Goal: Information Seeking & Learning: Learn about a topic

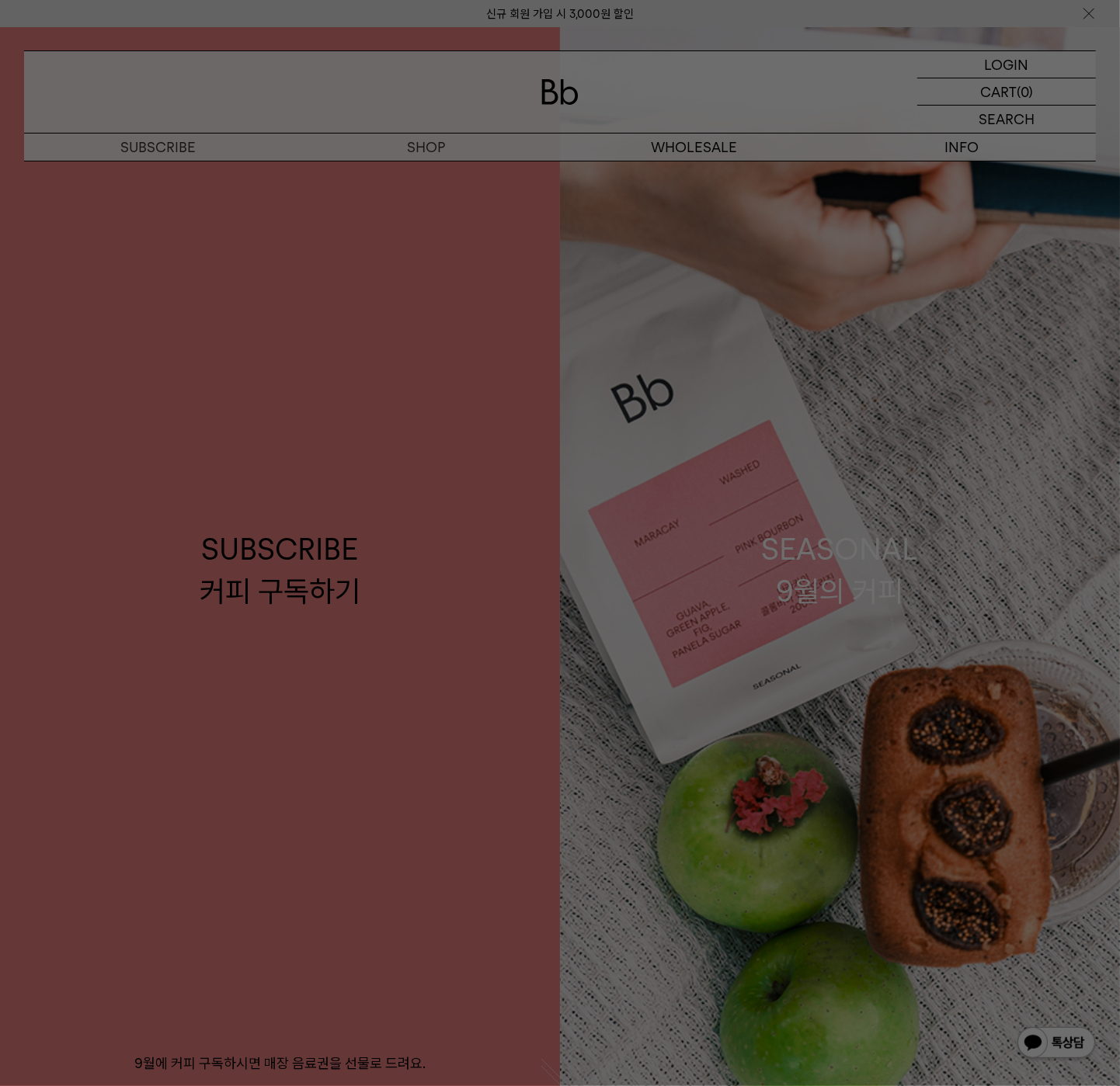
click at [934, 89] on div at bounding box center [560, 543] width 1120 height 1086
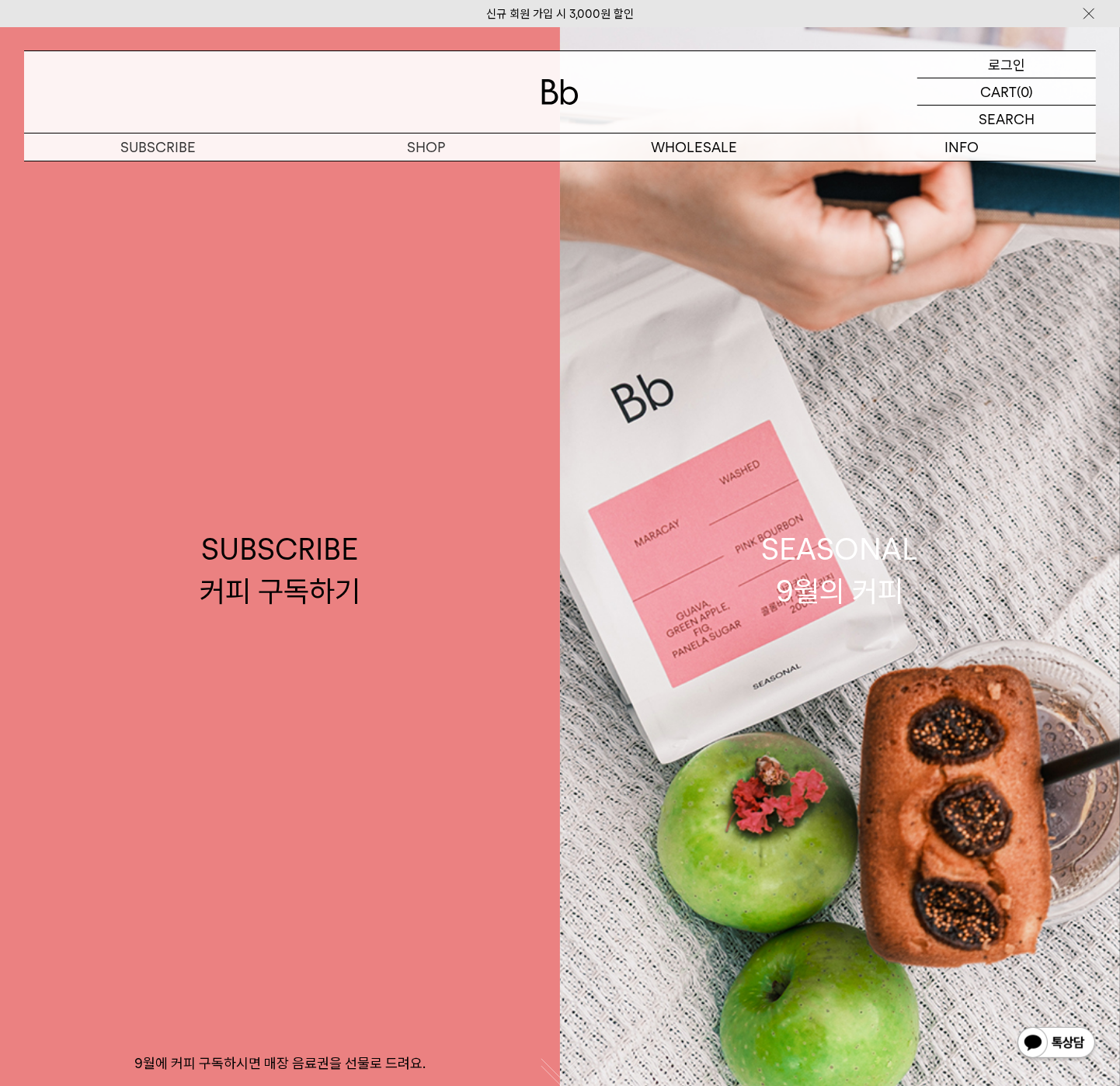
click at [984, 59] on div "LOGIN 로그인" at bounding box center [1006, 64] width 179 height 26
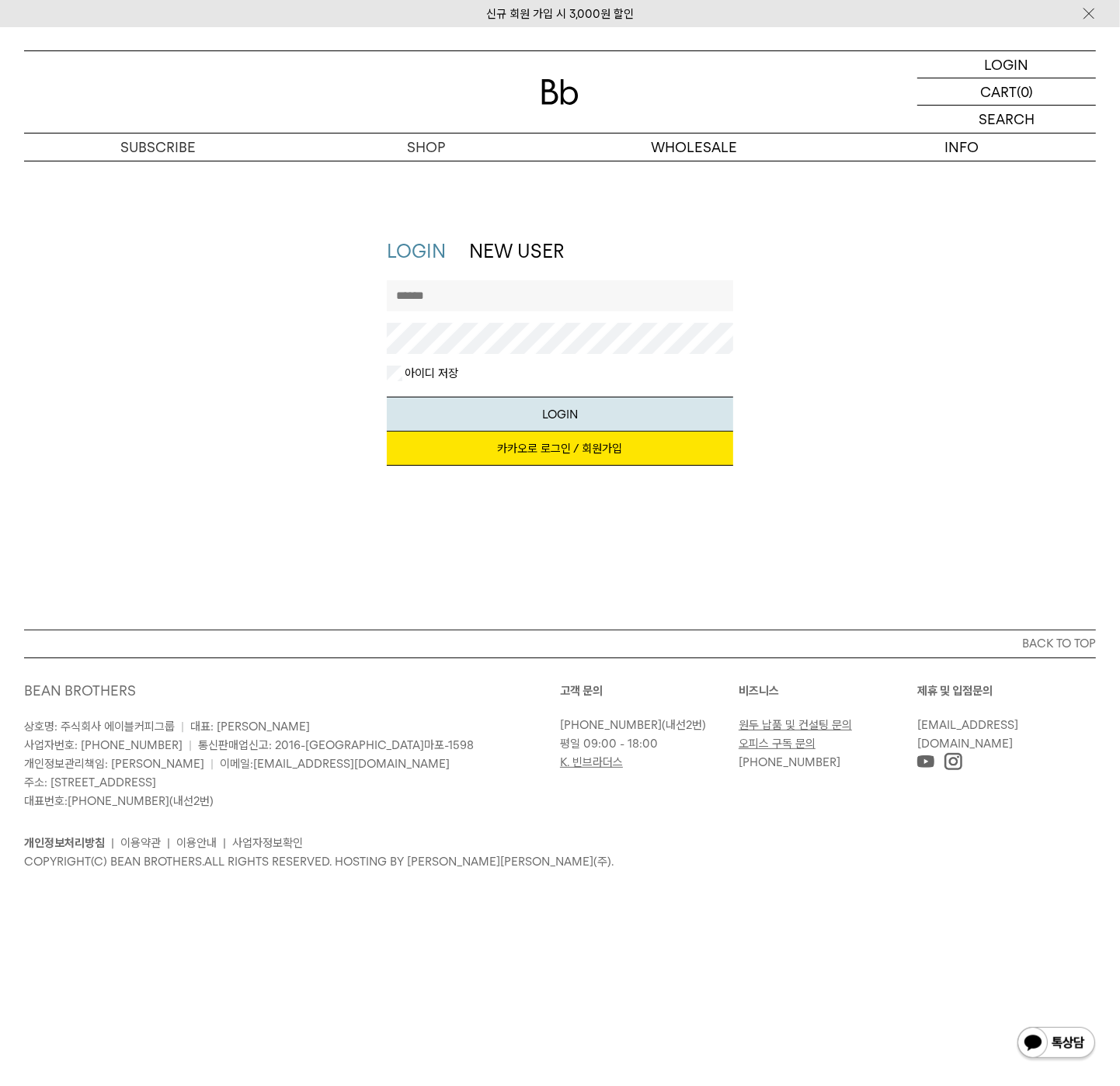
click at [593, 453] on link "카카오로 로그인 / 회원가입" at bounding box center [560, 449] width 347 height 35
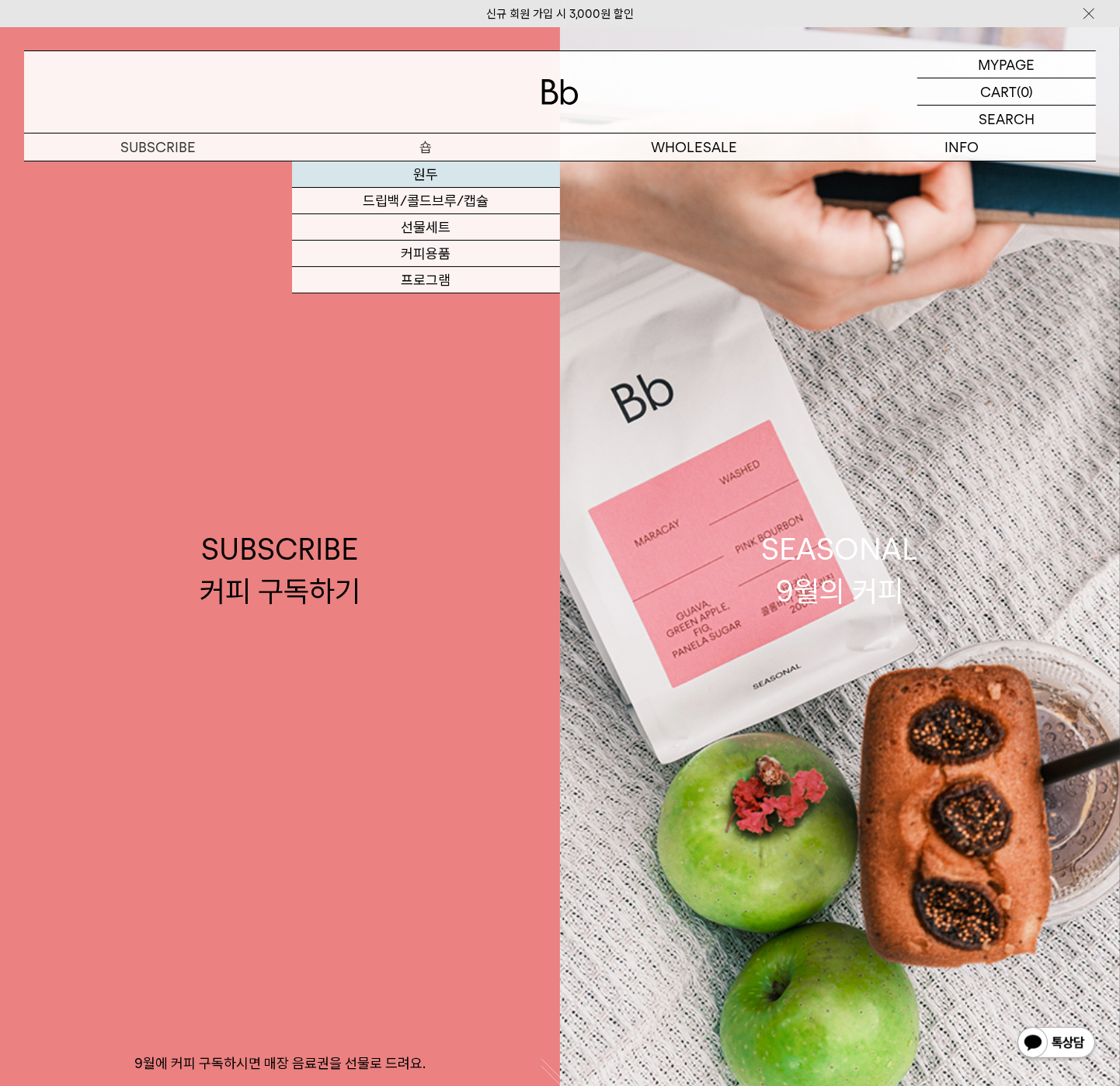
click at [422, 179] on link "원두" at bounding box center [426, 174] width 268 height 26
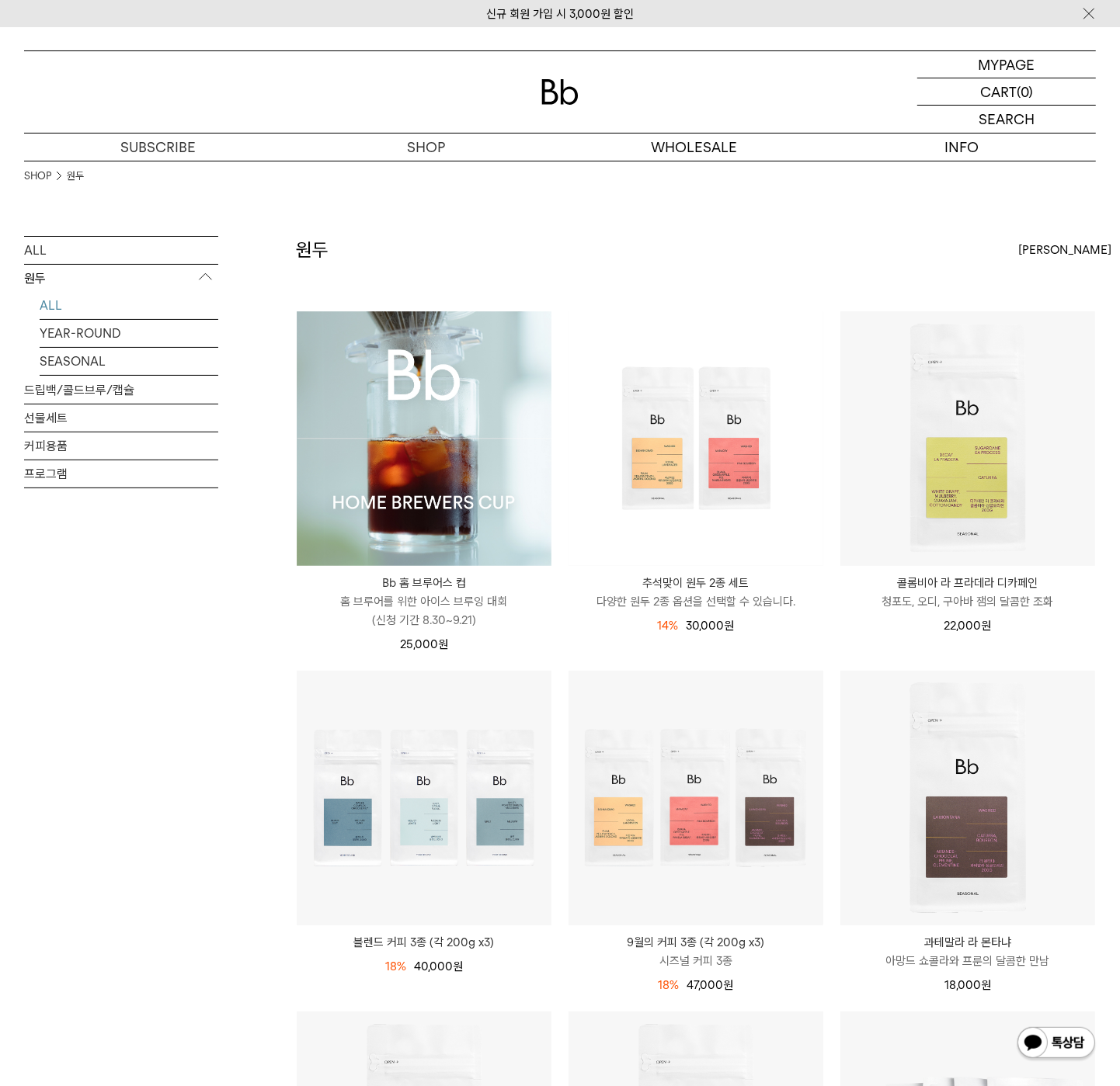
click at [387, 446] on img at bounding box center [424, 439] width 254 height 254
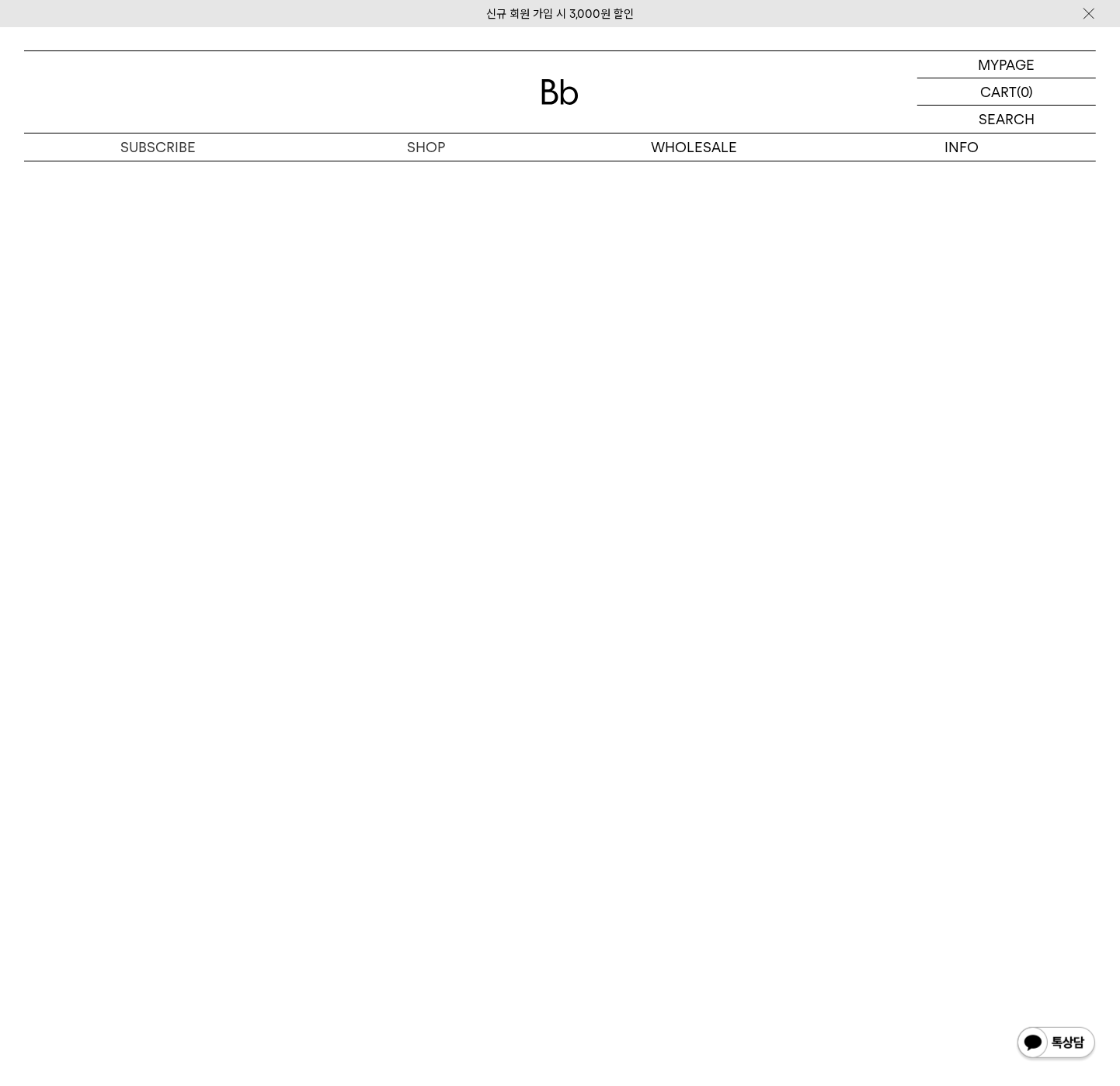
scroll to position [10309, 0]
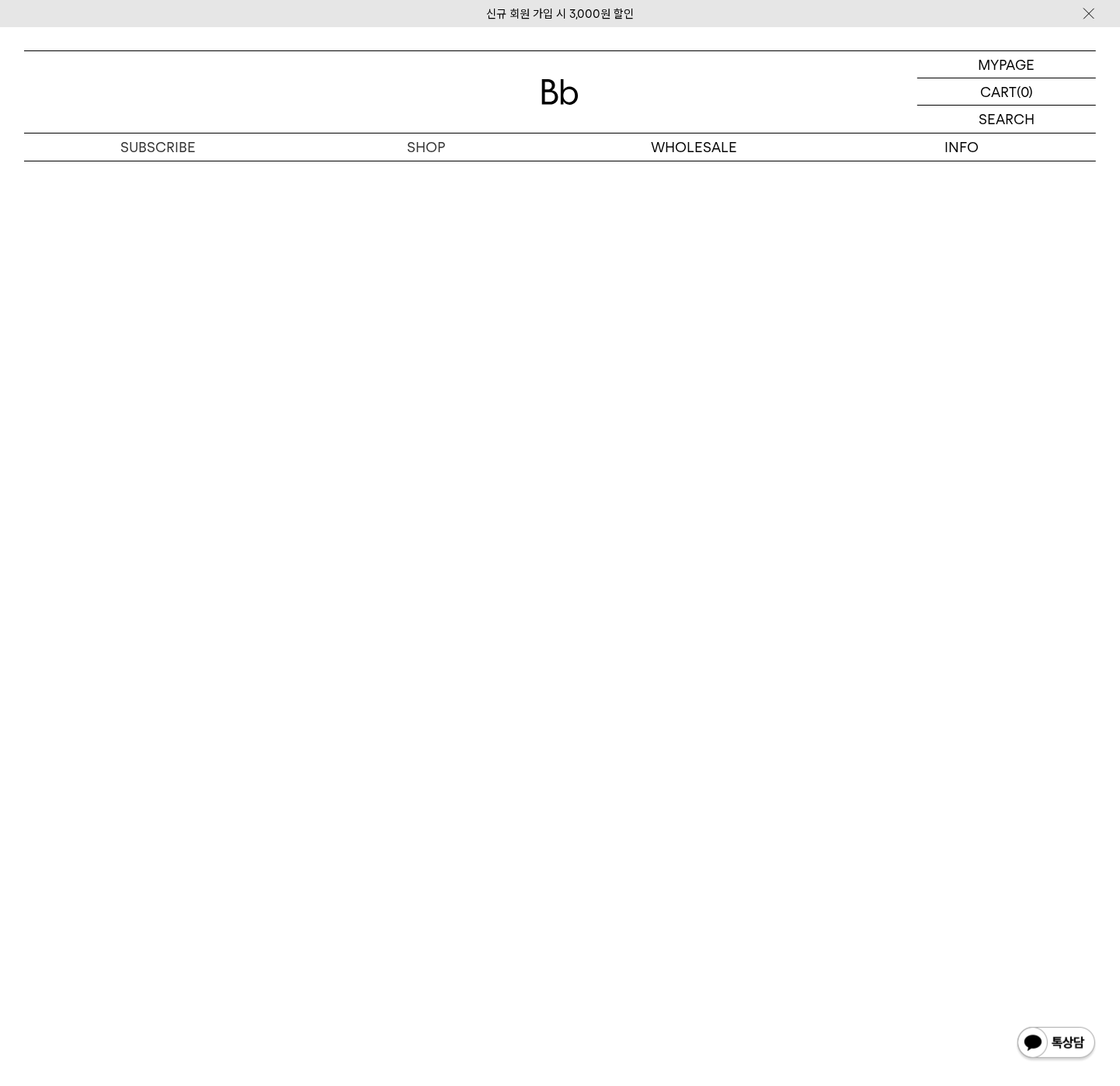
scroll to position [8716, 0]
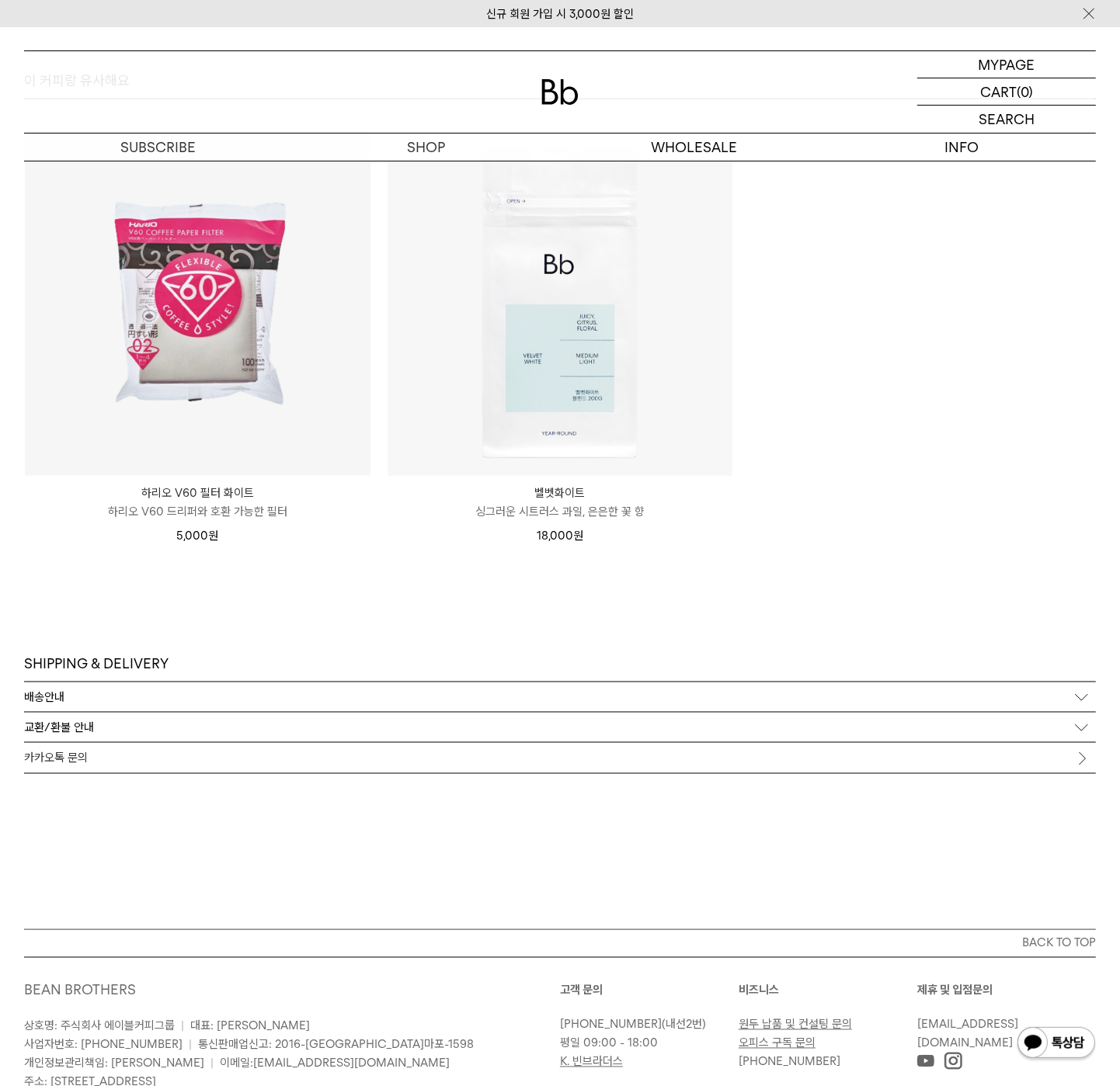
click at [0, 0] on img at bounding box center [0, 0] width 0 height 0
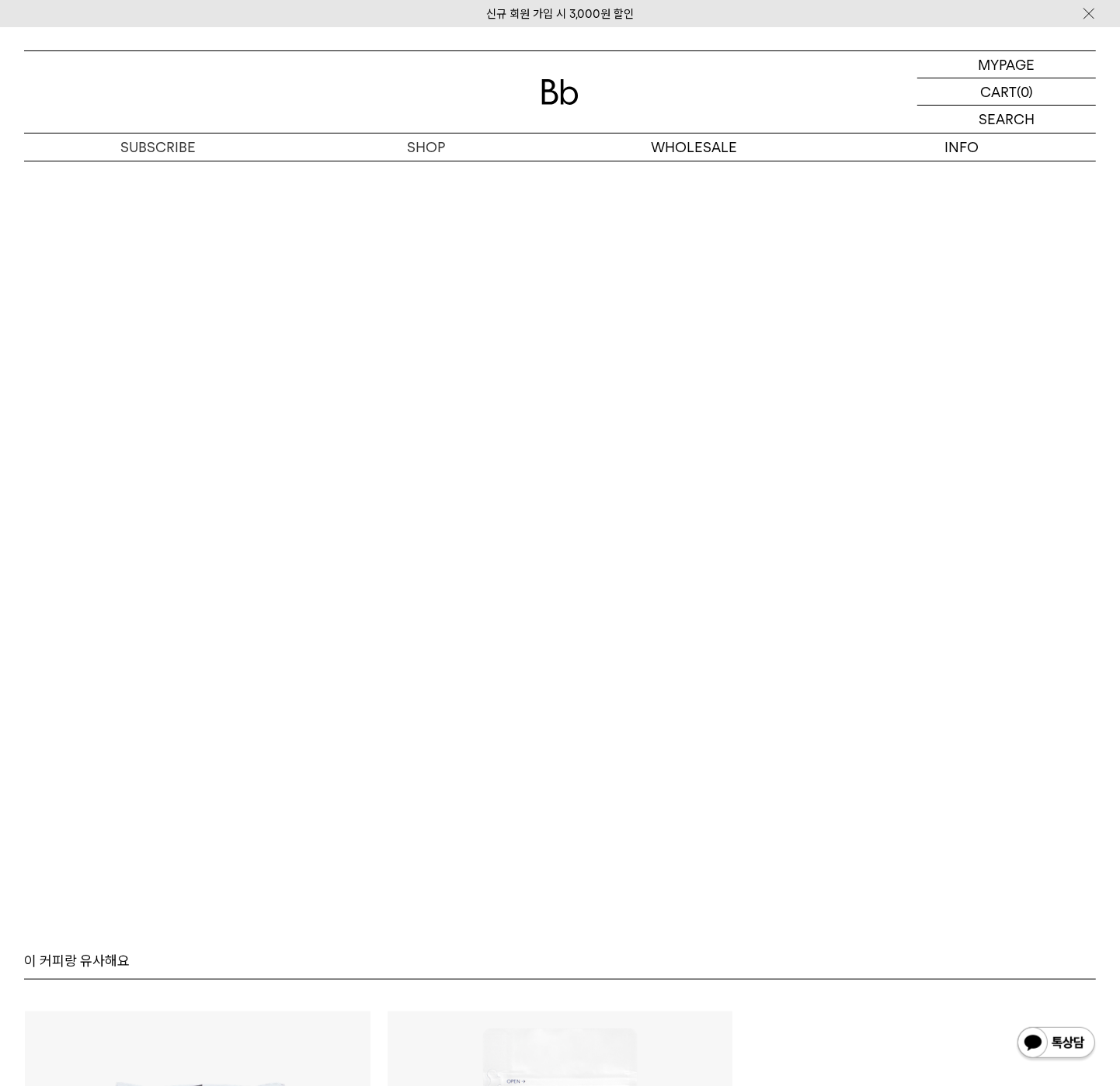
scroll to position [9856, 0]
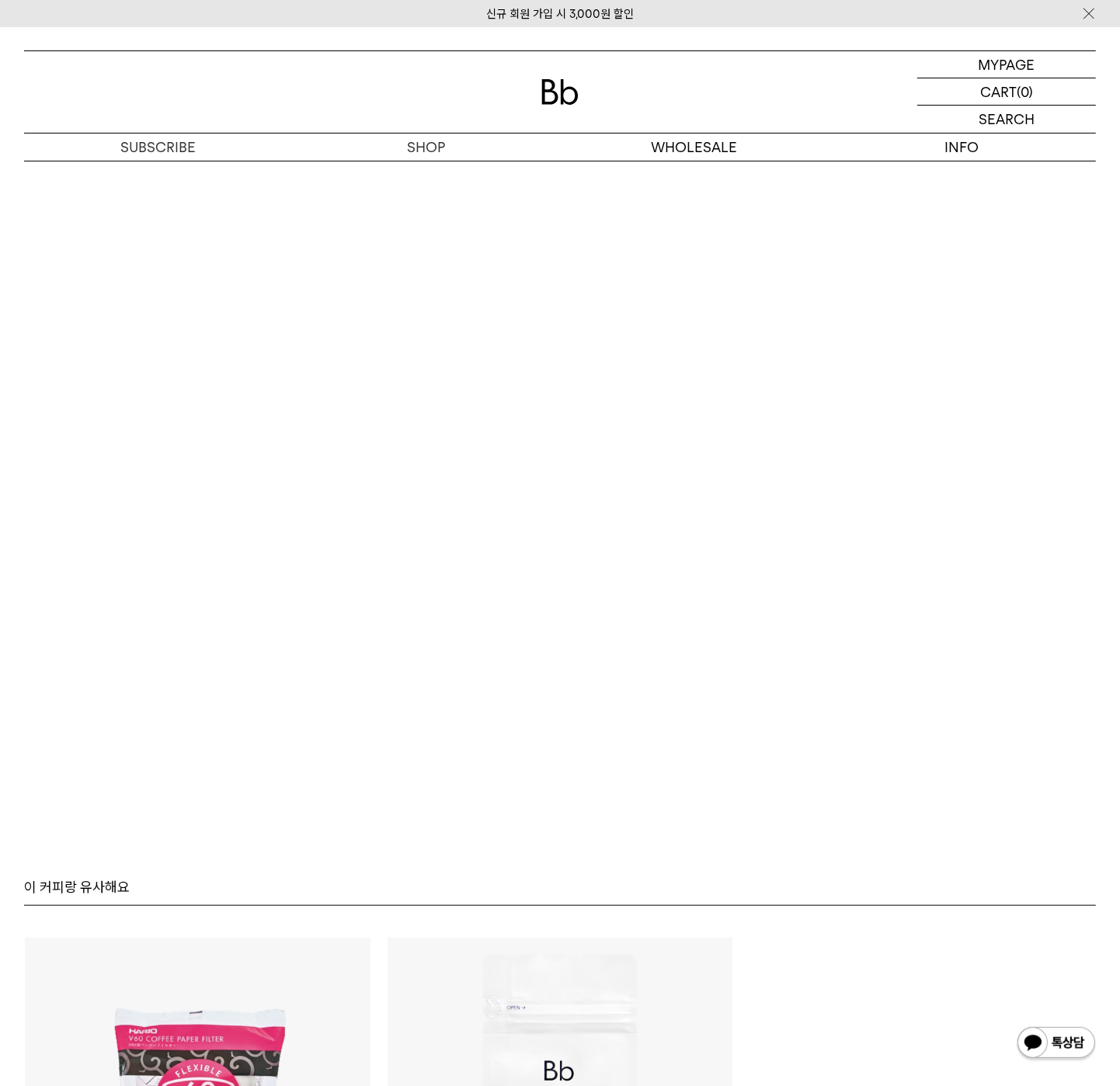
scroll to position [9584, 0]
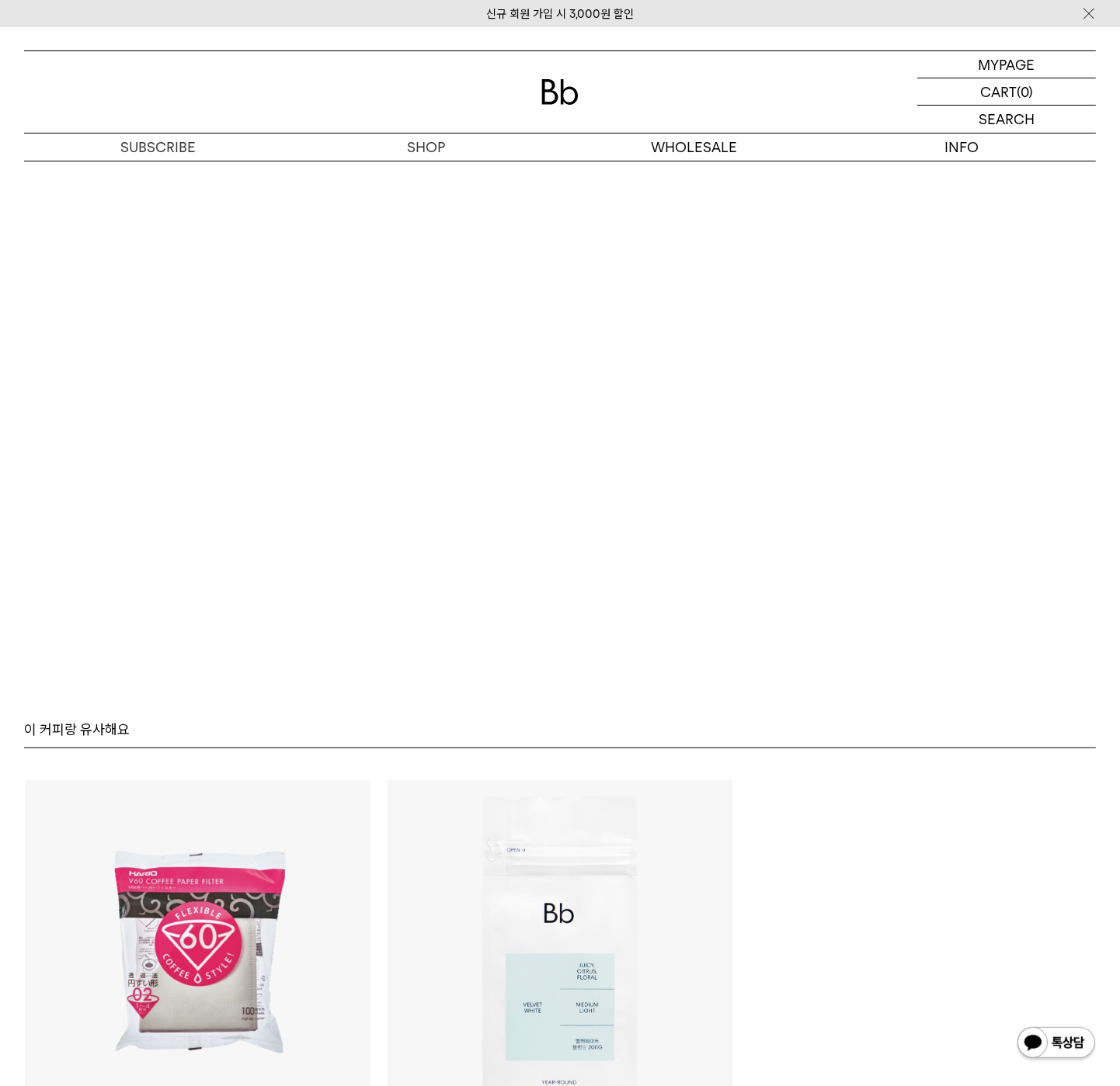
scroll to position [9910, 0]
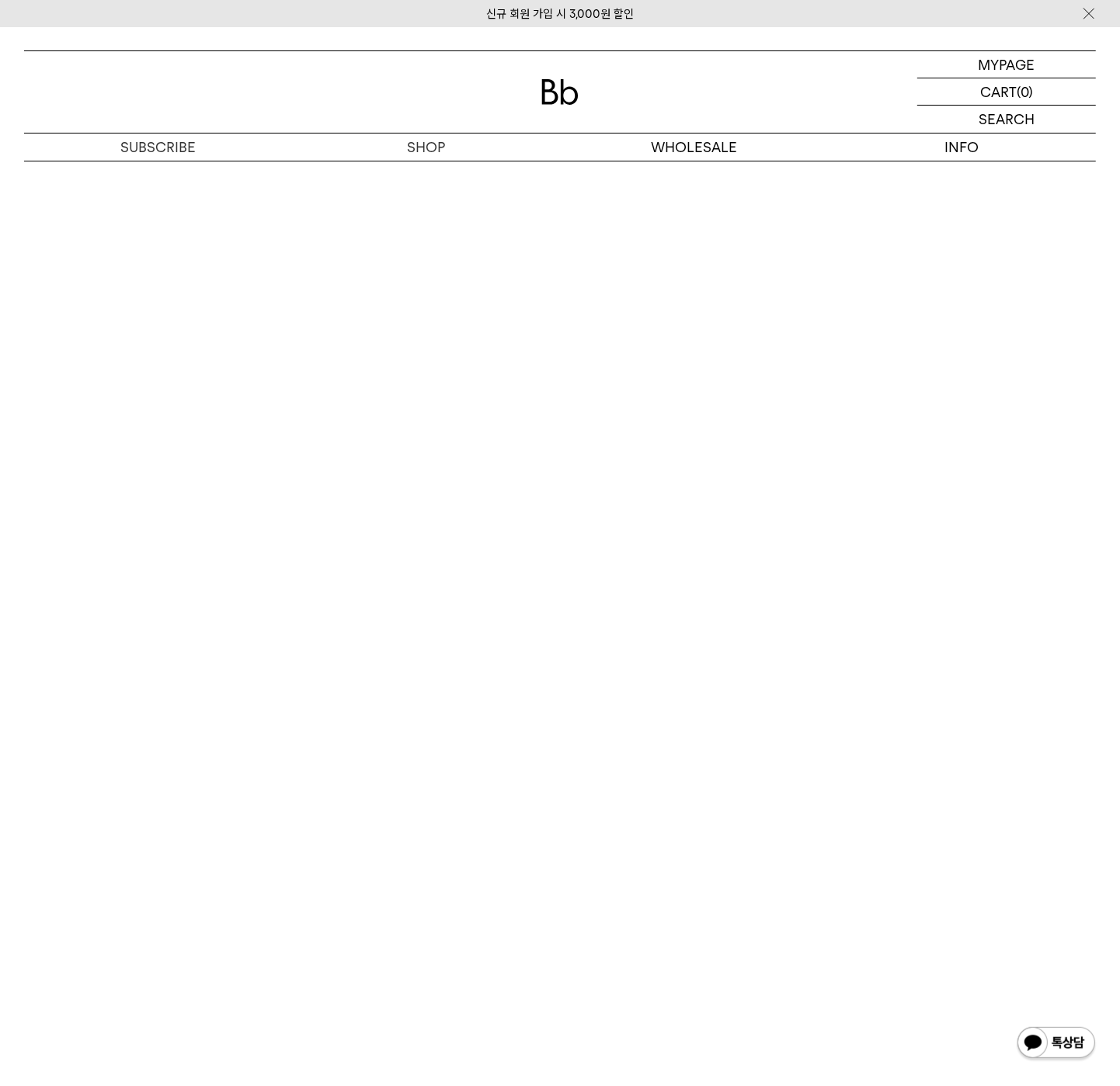
scroll to position [8487, 0]
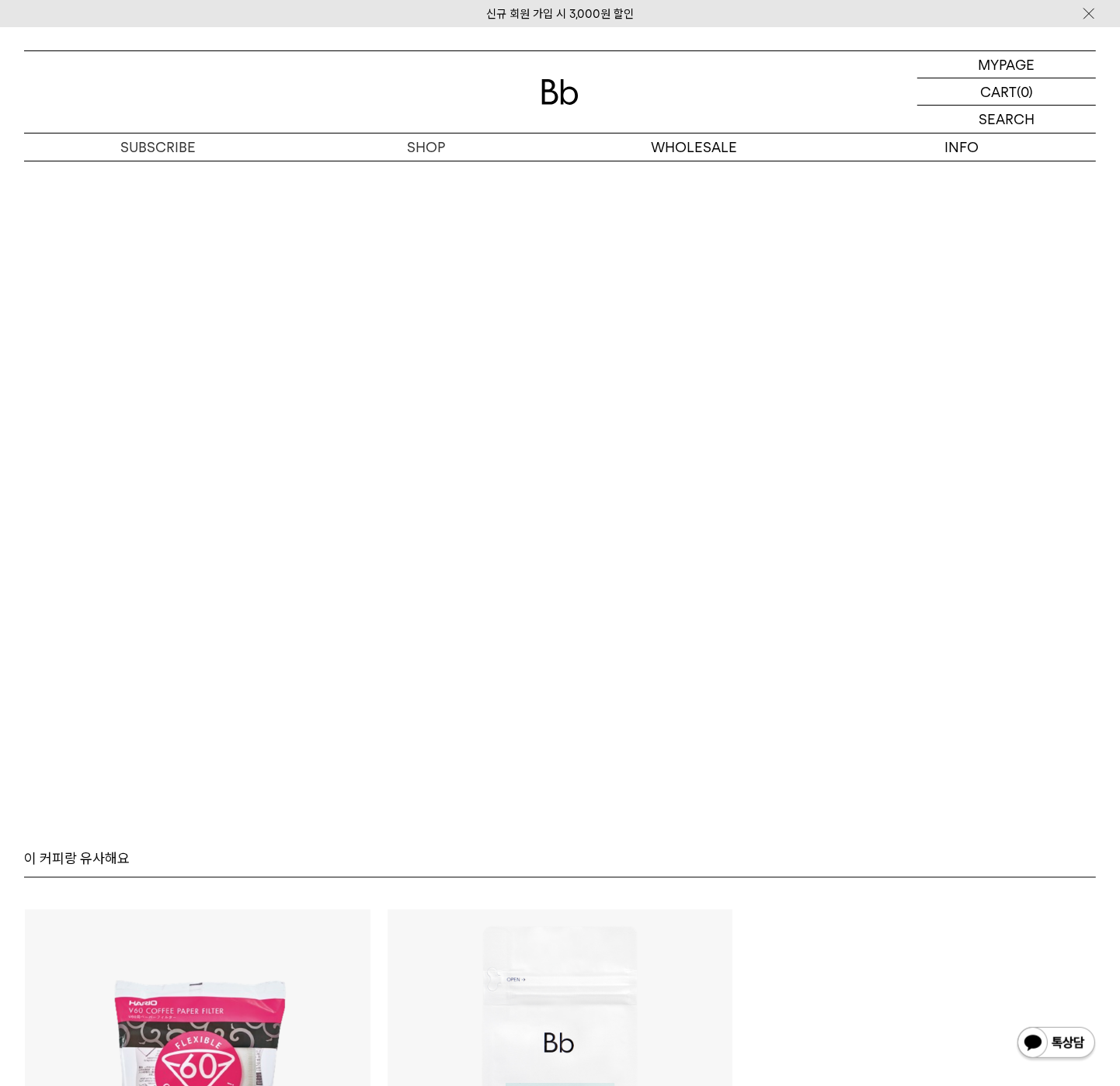
scroll to position [10290, 0]
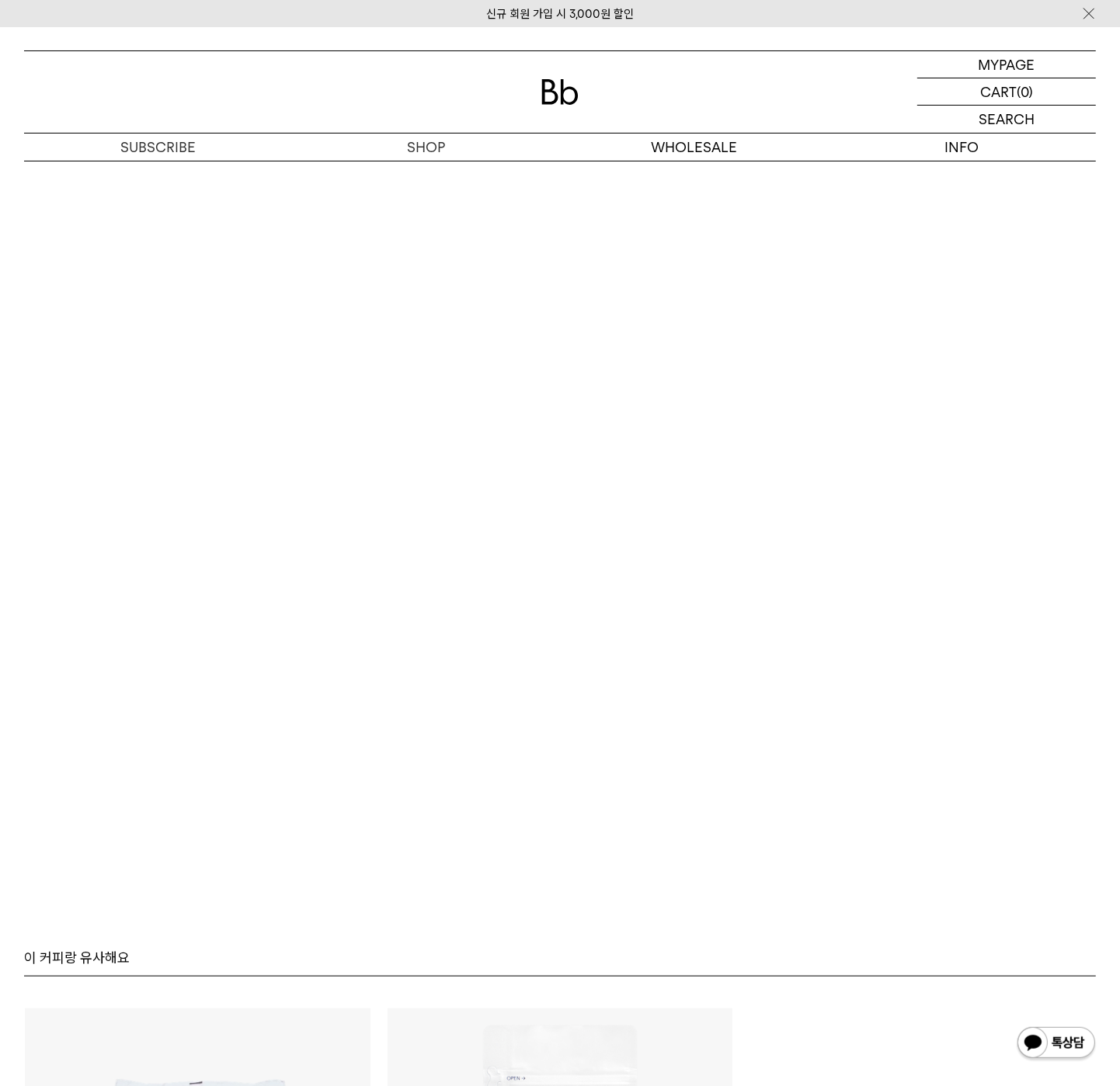
scroll to position [9542, 0]
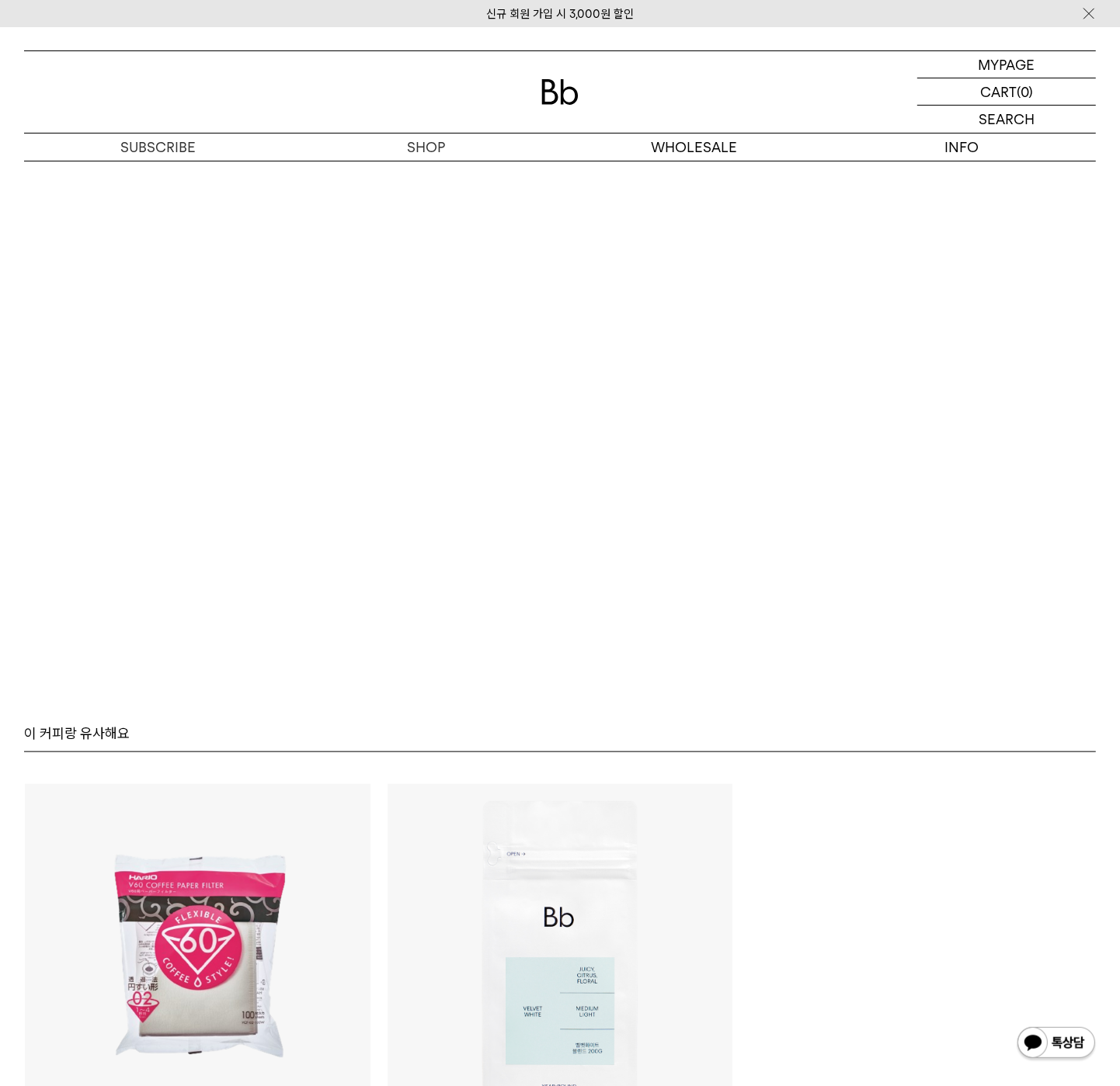
scroll to position [9751, 0]
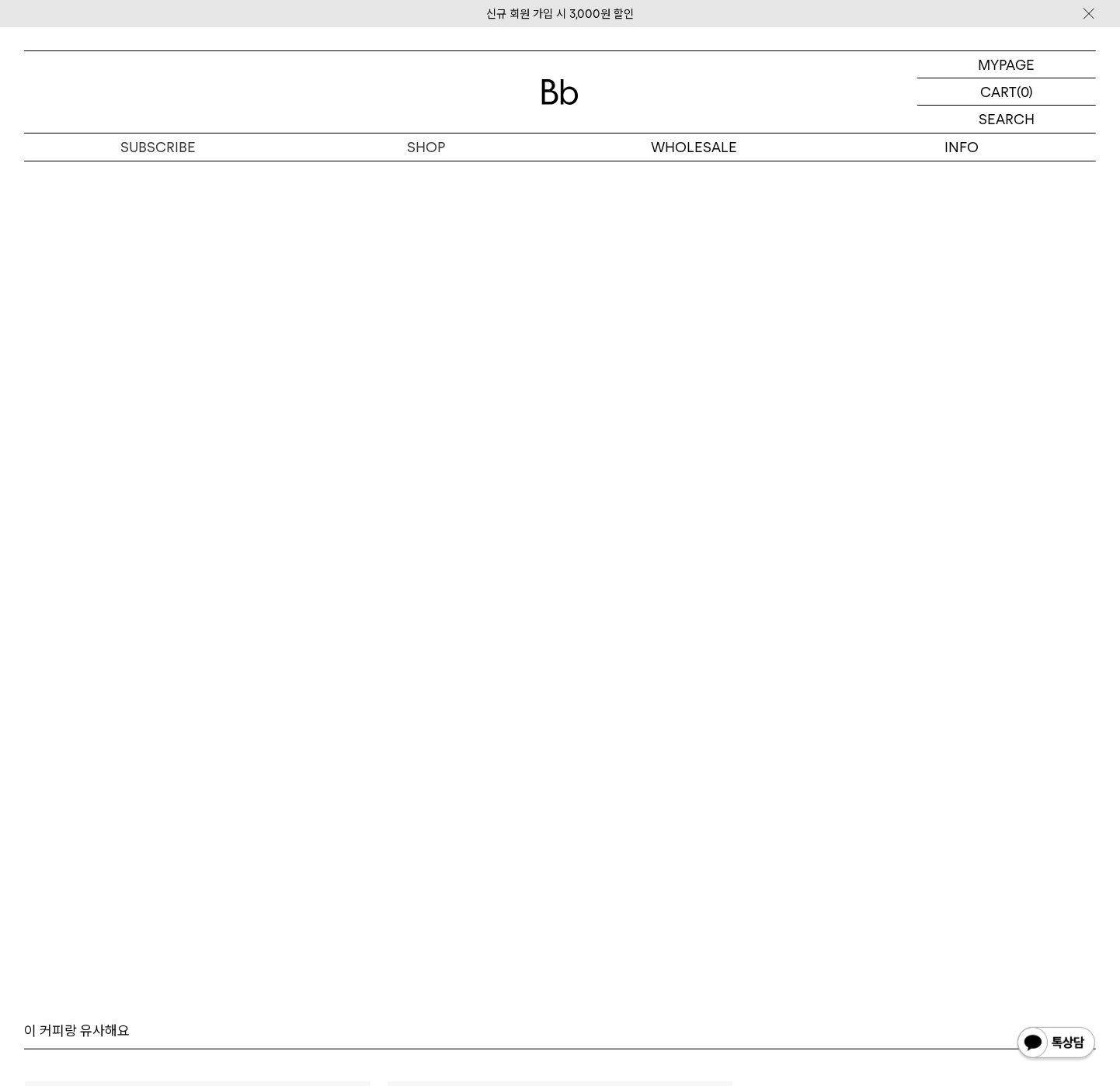
scroll to position [9429, 0]
